Goal: Subscribe to service/newsletter

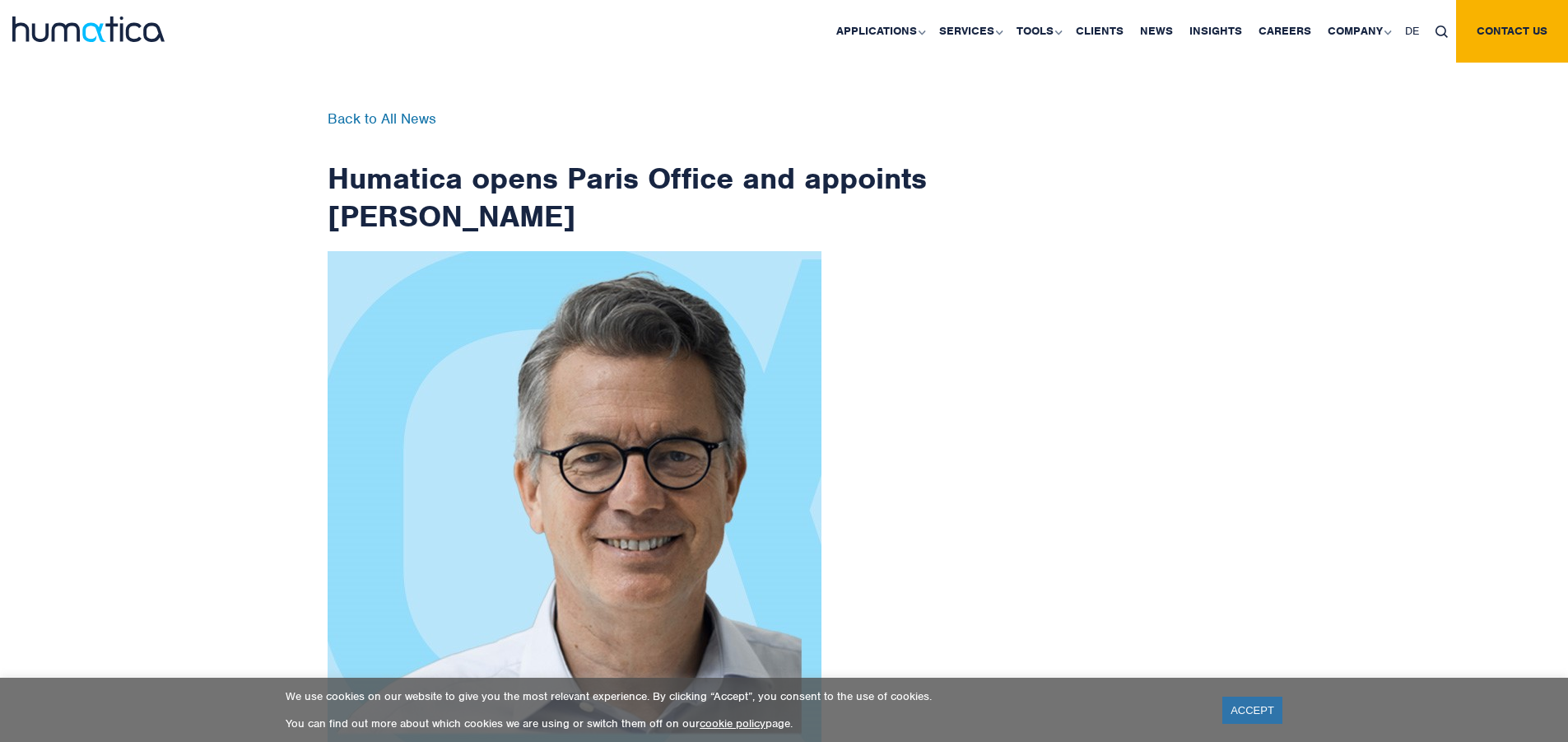
scroll to position [2627, 0]
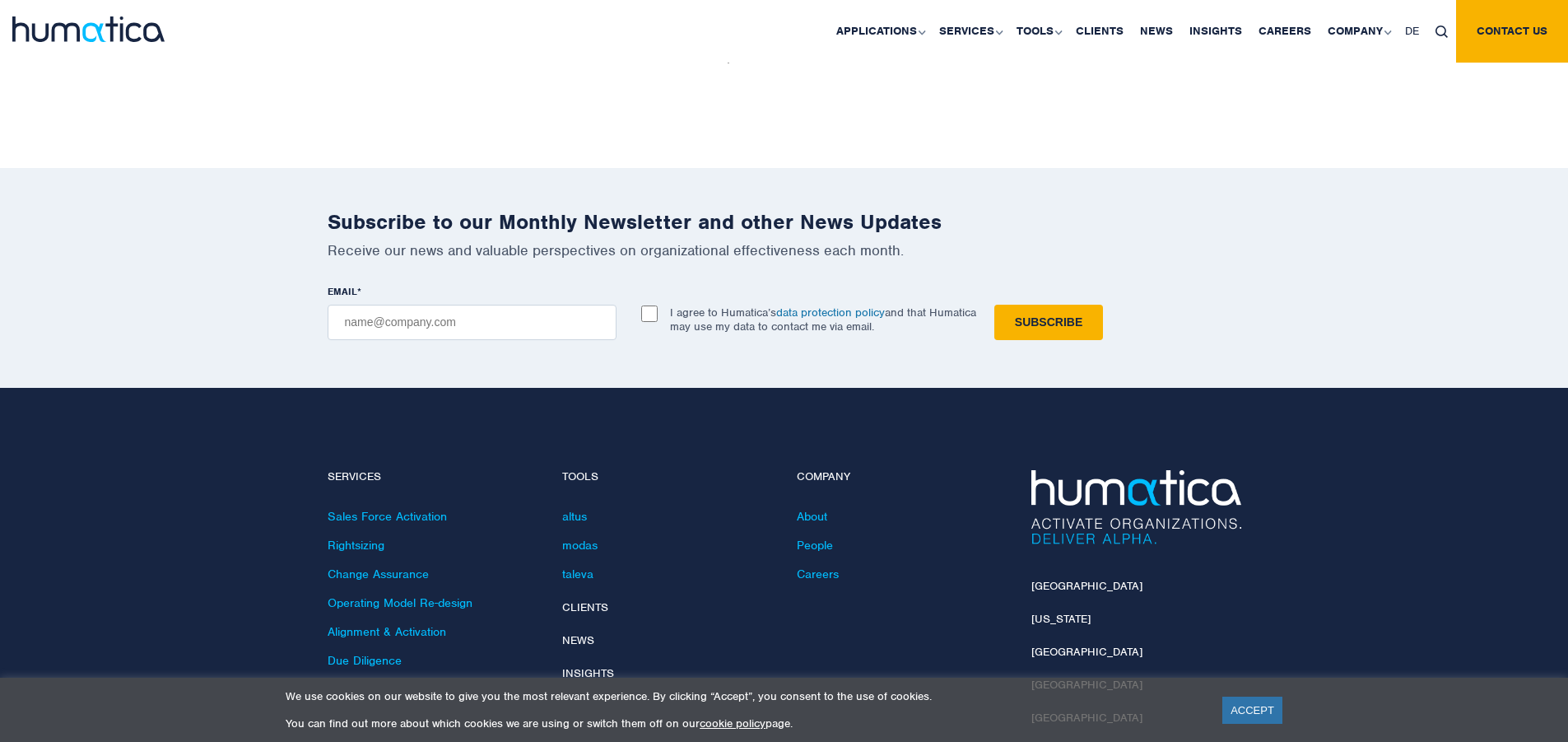
checkbox input "true"
type input "[EMAIL_ADDRESS][DOMAIN_NAME]"
click at [994, 304] on input "Subscribe" at bounding box center [1049, 322] width 108 height 36
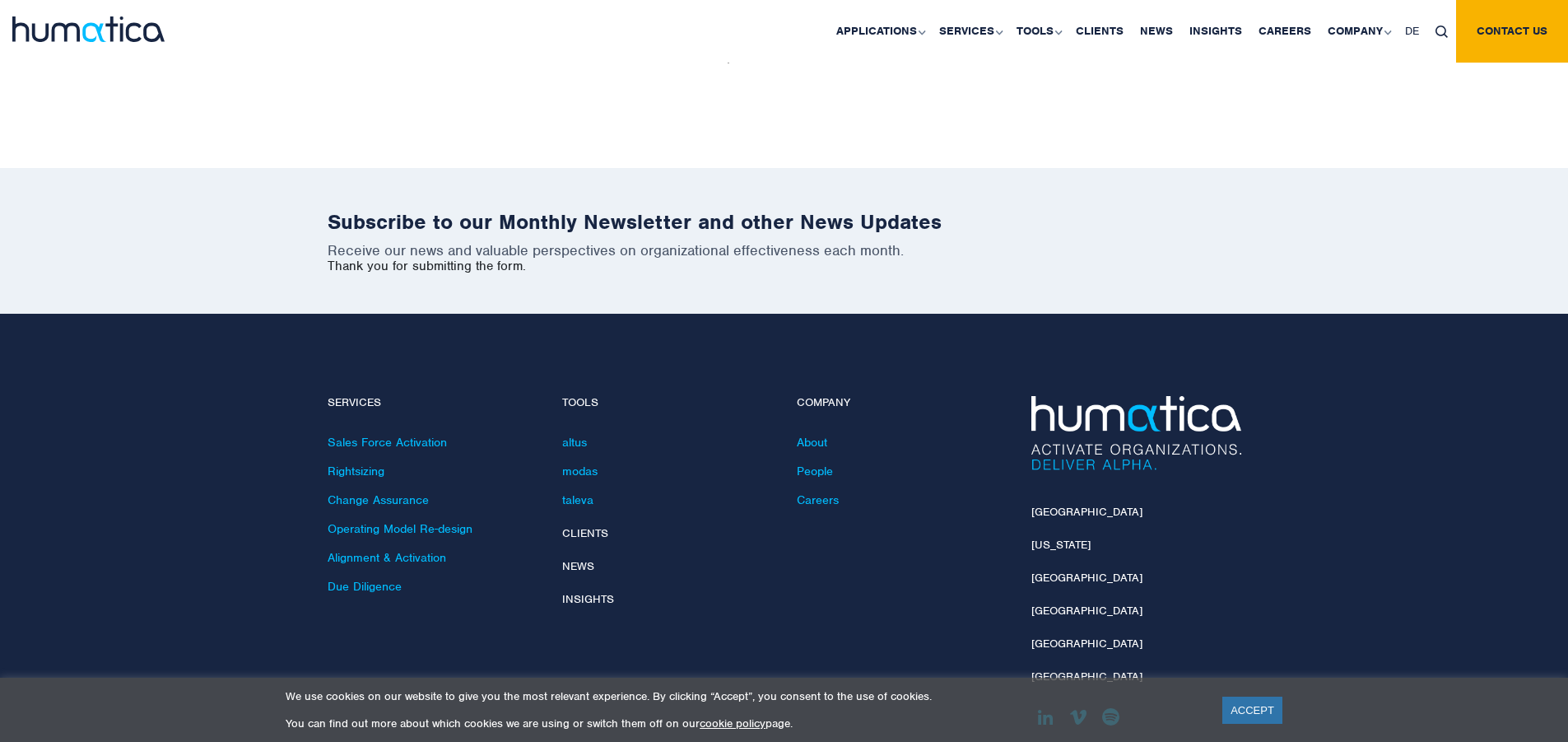
scroll to position [2552, 0]
